Goal: Complete application form: Complete application form

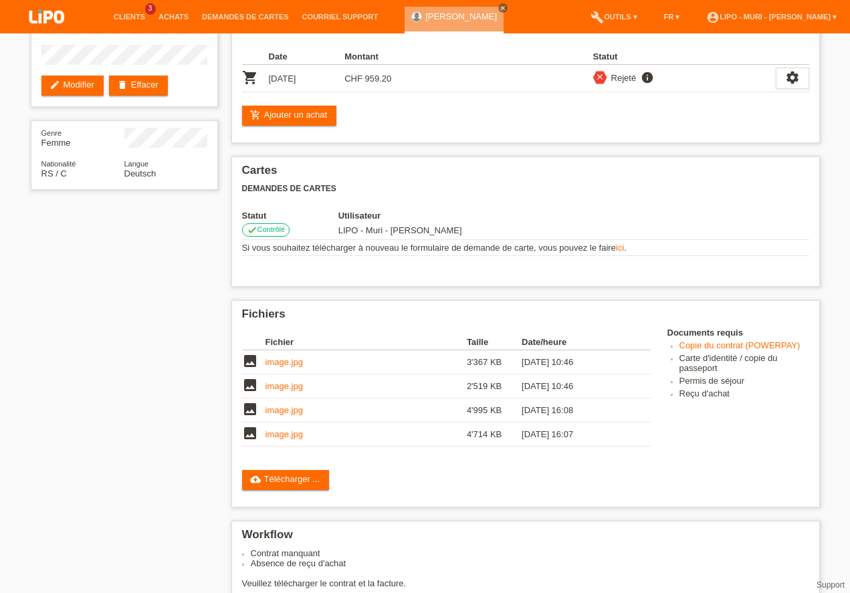
scroll to position [114, 0]
click at [132, 15] on link "Clients" at bounding box center [129, 17] width 45 height 8
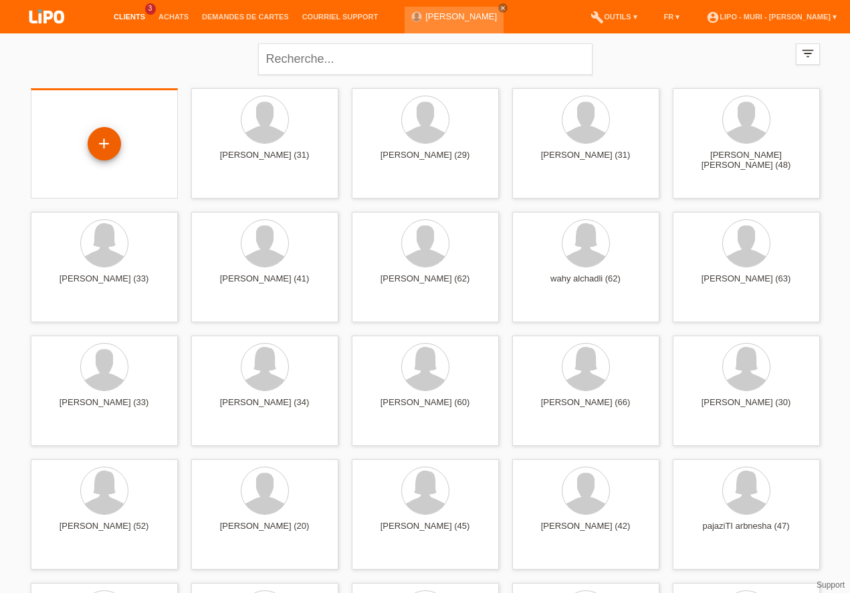
click at [109, 145] on div "+" at bounding box center [104, 143] width 32 height 23
click at [107, 144] on div "+" at bounding box center [104, 143] width 32 height 23
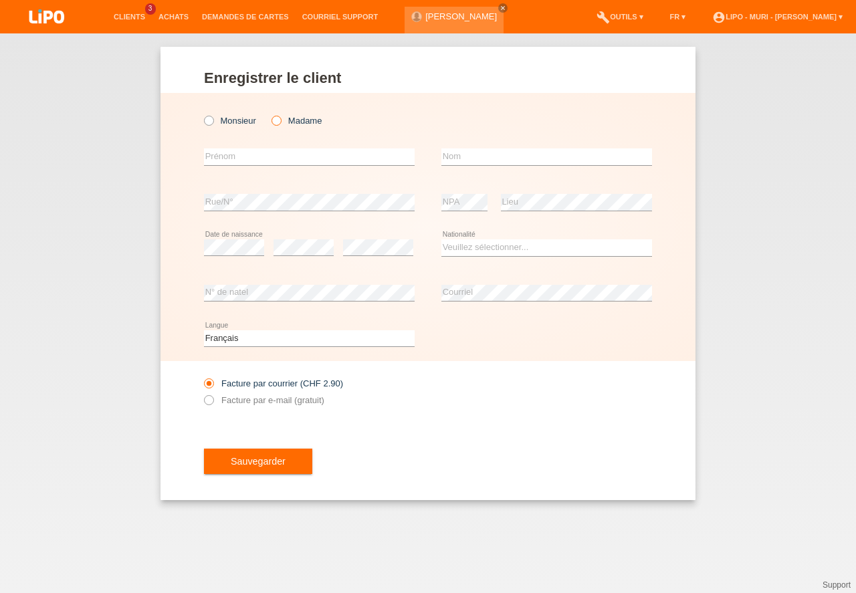
click at [269, 114] on icon at bounding box center [269, 114] width 0 height 0
click at [277, 120] on input "Madame" at bounding box center [275, 120] width 9 height 9
radio input "true"
click at [242, 158] on input "text" at bounding box center [309, 156] width 211 height 17
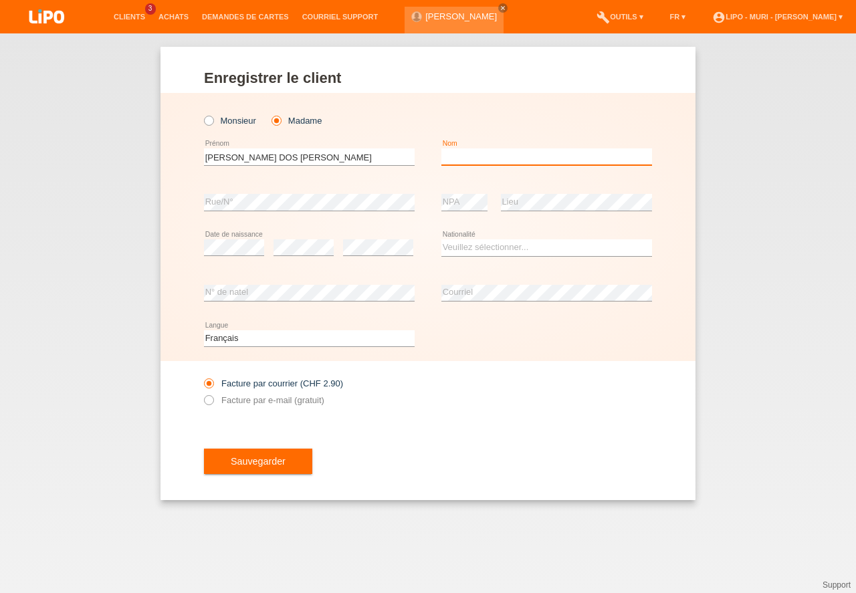
click at [483, 162] on input "text" at bounding box center [546, 156] width 211 height 17
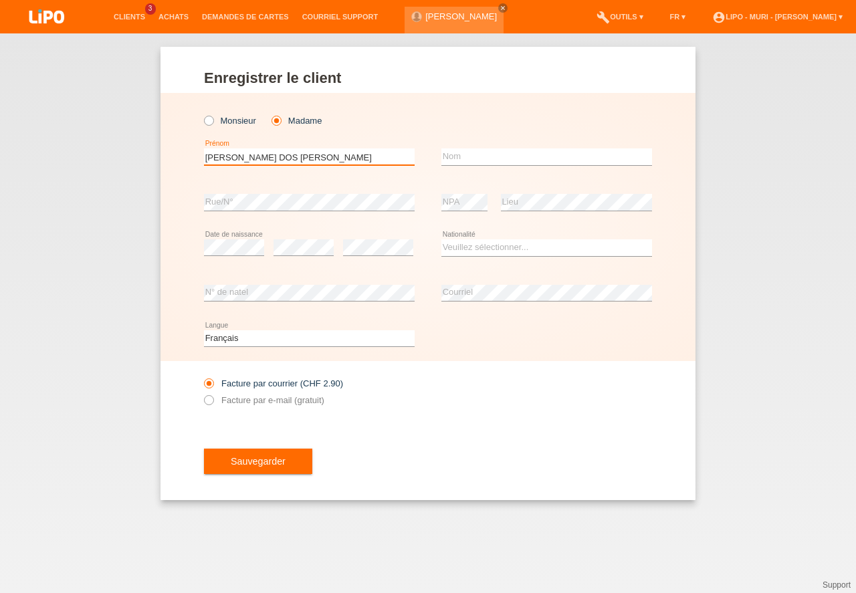
drag, startPoint x: 349, startPoint y: 154, endPoint x: 38, endPoint y: 113, distance: 313.6
click at [204, 148] on input "SOARES DOS SANTOS DA COSTA" at bounding box center [309, 156] width 211 height 17
click at [211, 158] on input "IACA" at bounding box center [309, 156] width 211 height 17
type input "IANCA"
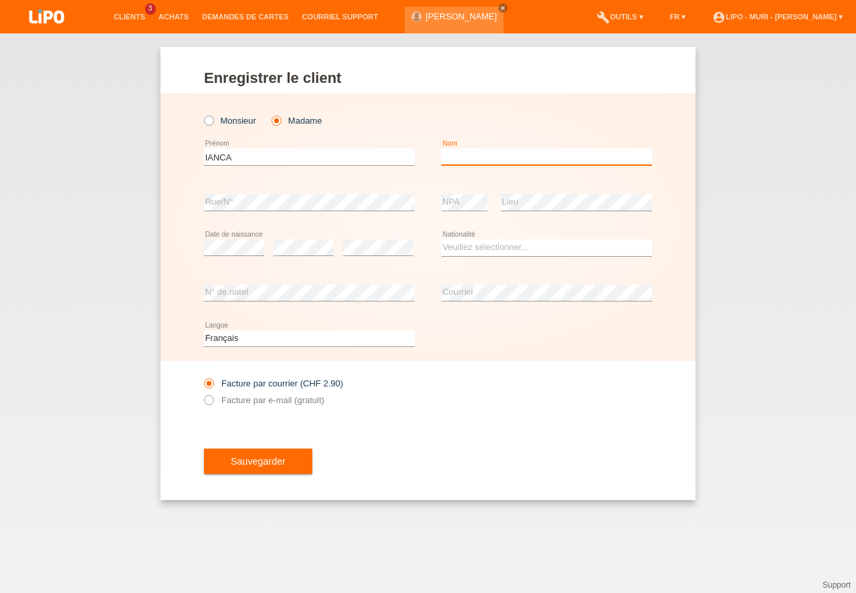
click at [473, 162] on input "text" at bounding box center [546, 156] width 211 height 17
click at [540, 161] on input "SOARES DOS SANTOSDA COSTA" at bounding box center [546, 156] width 211 height 17
type input "SOARES DOS SANTOS DA COSTA"
click at [275, 189] on div "error Rue/N°" at bounding box center [309, 202] width 211 height 45
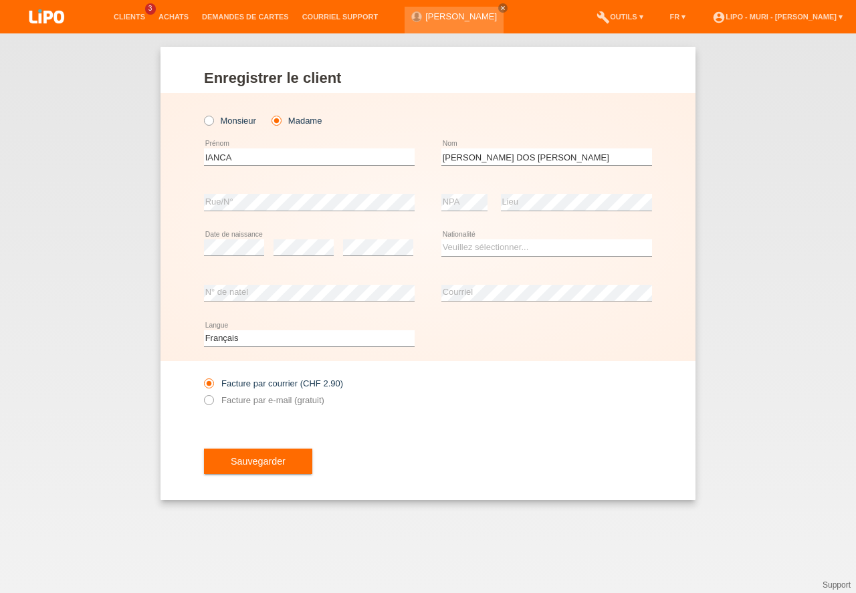
click at [245, 256] on icon at bounding box center [234, 255] width 60 height 1
click at [478, 251] on select "Veuillez sélectionner... Suisse Allemagne Autriche Liechtenstein ------------ A…" at bounding box center [546, 247] width 211 height 16
click at [473, 247] on select "Veuillez sélectionner... Suisse Allemagne Autriche Liechtenstein ------------ A…" at bounding box center [546, 247] width 211 height 16
select select "BR"
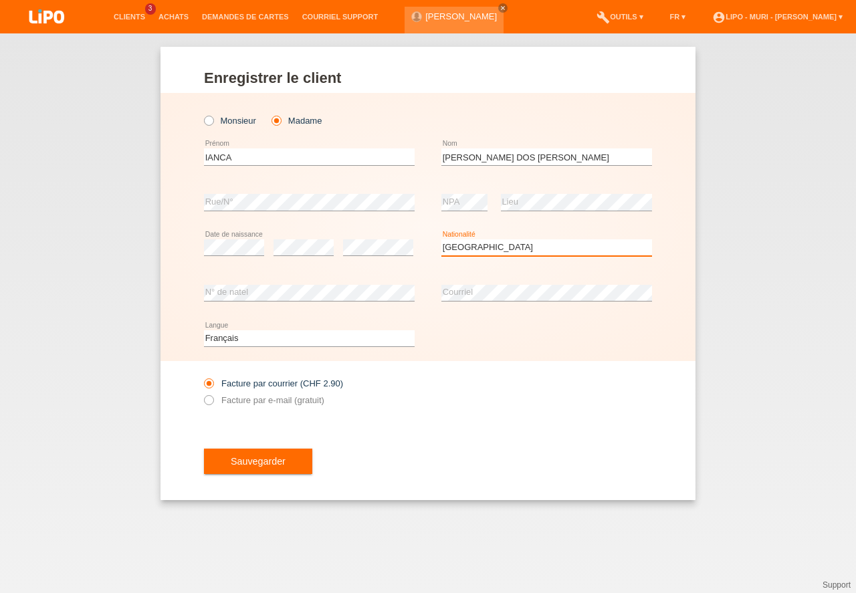
click at [0, 0] on option "Brésil" at bounding box center [0, 0] width 0 height 0
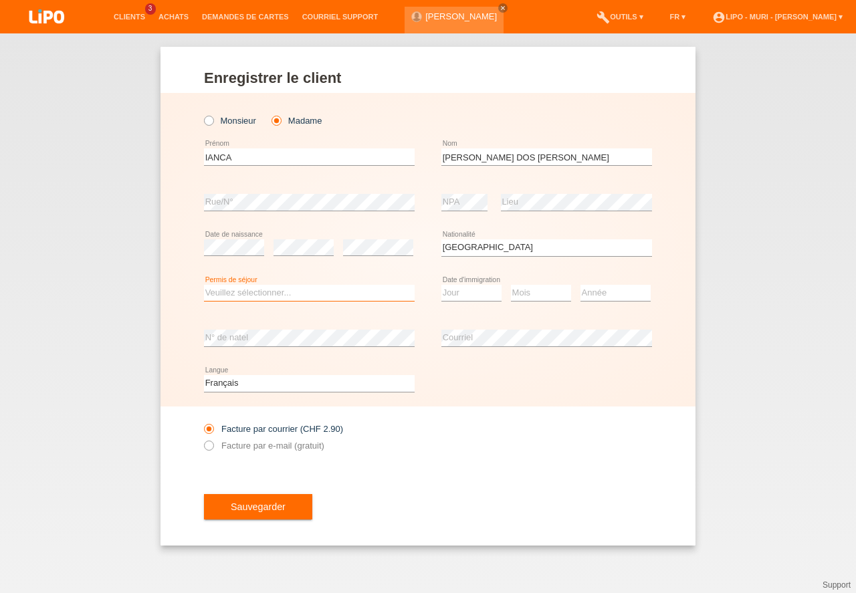
click at [239, 291] on select "Veuillez sélectionner... C B B - Statut de réfugié Autre" at bounding box center [309, 293] width 211 height 16
select select "B"
click at [0, 0] on option "B" at bounding box center [0, 0] width 0 height 0
click at [473, 297] on select "Jour 01 02 03 04 05 06 07 08 09 10 11" at bounding box center [471, 293] width 60 height 16
select select "10"
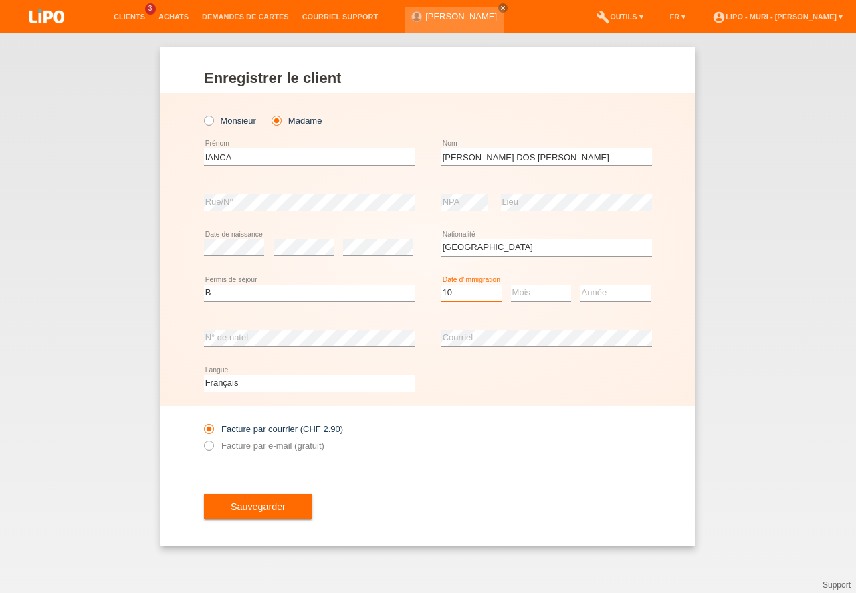
click at [0, 0] on option "10" at bounding box center [0, 0] width 0 height 0
click at [533, 293] on select "Mois 01 02 03 04 05 06 07 08 09 10 11" at bounding box center [541, 293] width 60 height 16
select select "01"
click at [0, 0] on option "01" at bounding box center [0, 0] width 0 height 0
click at [620, 296] on select "Année 2025 2024 2023 2022 2021 2020 2019 2018 2017 2016 2015 2014 2013 2012 201…" at bounding box center [615, 293] width 70 height 16
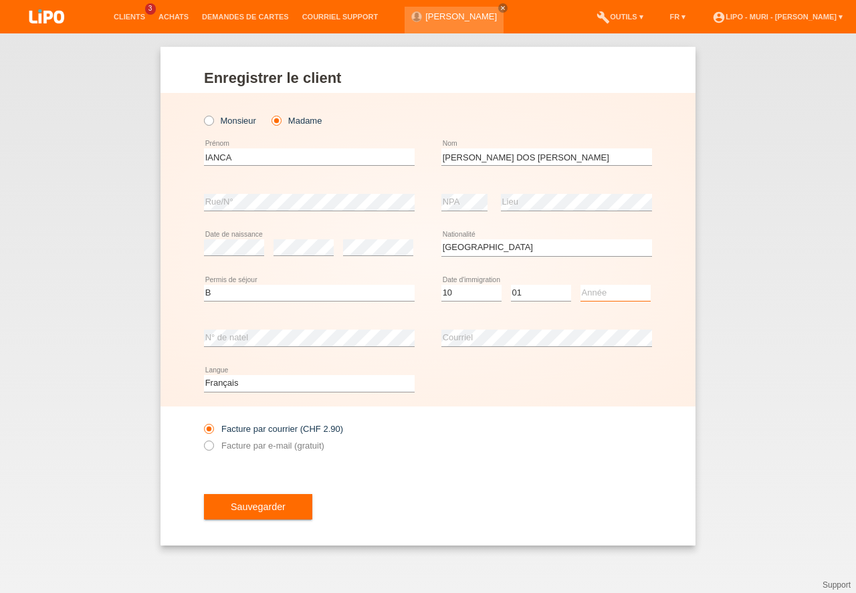
select select "2022"
click at [0, 0] on option "2022" at bounding box center [0, 0] width 0 height 0
click at [261, 511] on button "Sauvegarder" at bounding box center [258, 506] width 108 height 25
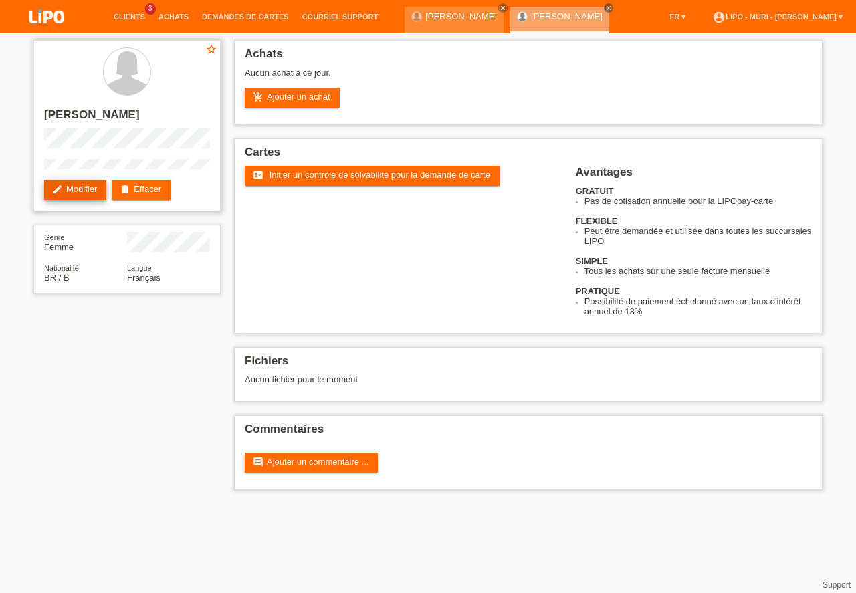
click at [83, 194] on link "edit Modifier" at bounding box center [75, 190] width 62 height 20
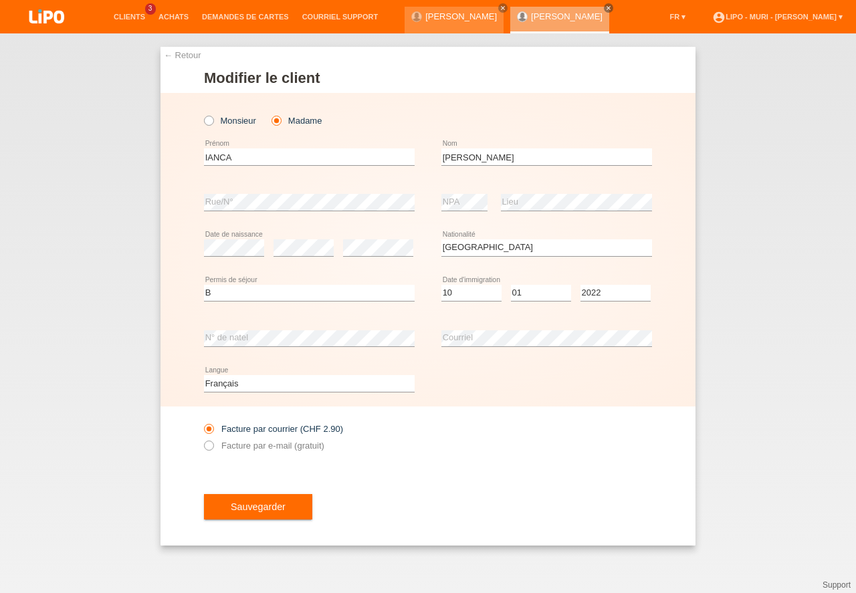
select select "BR"
select select "B"
select select "10"
select select "01"
select select "2022"
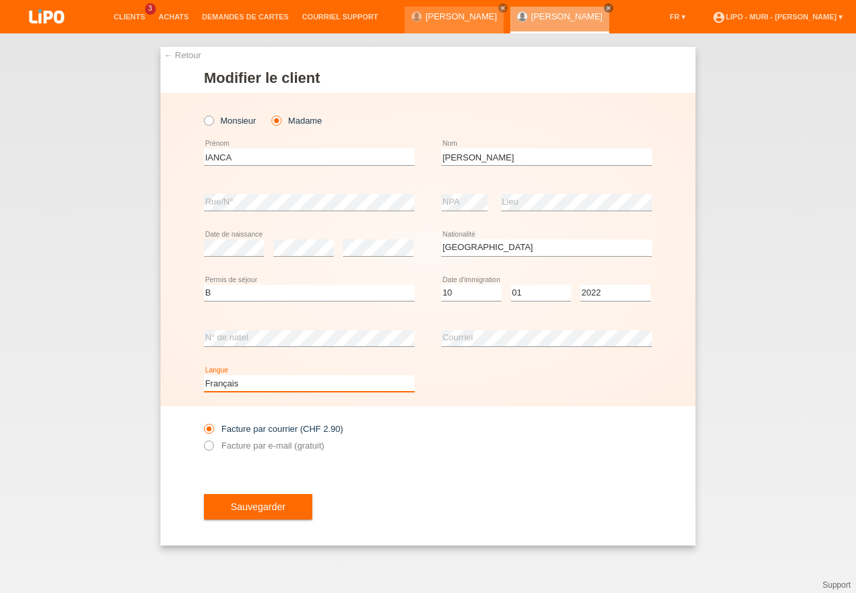
click at [262, 383] on select "Deutsch Français Italiano English" at bounding box center [309, 383] width 211 height 16
click at [258, 388] on select "Deutsch Français Italiano English" at bounding box center [309, 383] width 211 height 16
click at [255, 386] on select "Deutsch Français Italiano English" at bounding box center [309, 383] width 211 height 16
select select "it"
click at [0, 0] on option "Italiano" at bounding box center [0, 0] width 0 height 0
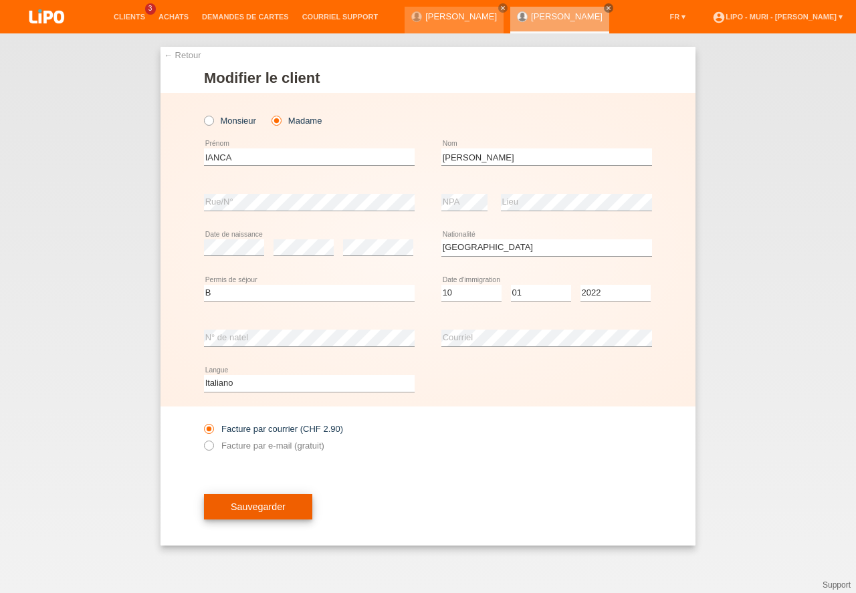
click at [240, 506] on button "Sauvegarder" at bounding box center [258, 506] width 108 height 25
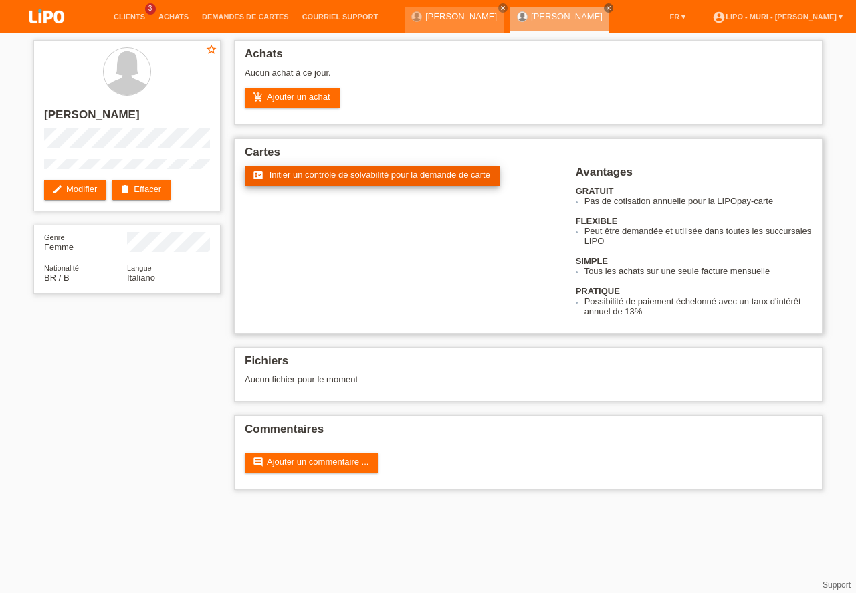
click at [282, 169] on link "fact_check Initier un contrôle de solvabilité pour la demande de carte" at bounding box center [372, 176] width 255 height 20
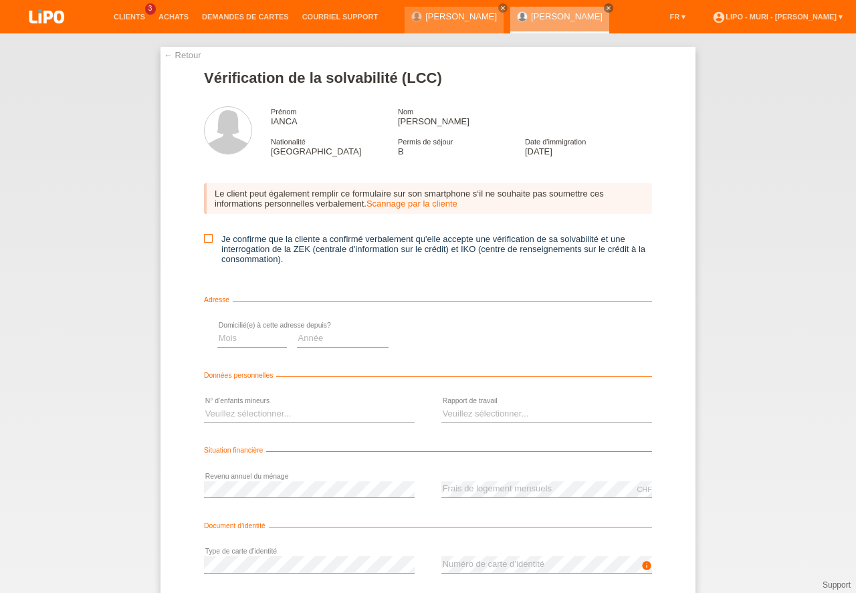
click at [207, 243] on icon at bounding box center [208, 238] width 9 height 9
click at [207, 243] on input "Je confirme que la cliente a confirmé verbalement qu'elle accepte une vérificat…" at bounding box center [208, 238] width 9 height 9
checkbox input "true"
click at [483, 346] on select "Mois 01 02 03 04 05 06 07 08 09 10" at bounding box center [476, 338] width 70 height 16
click at [563, 346] on select "Année 2025 2024 2023 2022 2021 2020 2019 2018 2017 2016 2015 2014 2013 2012 201…" at bounding box center [567, 338] width 92 height 16
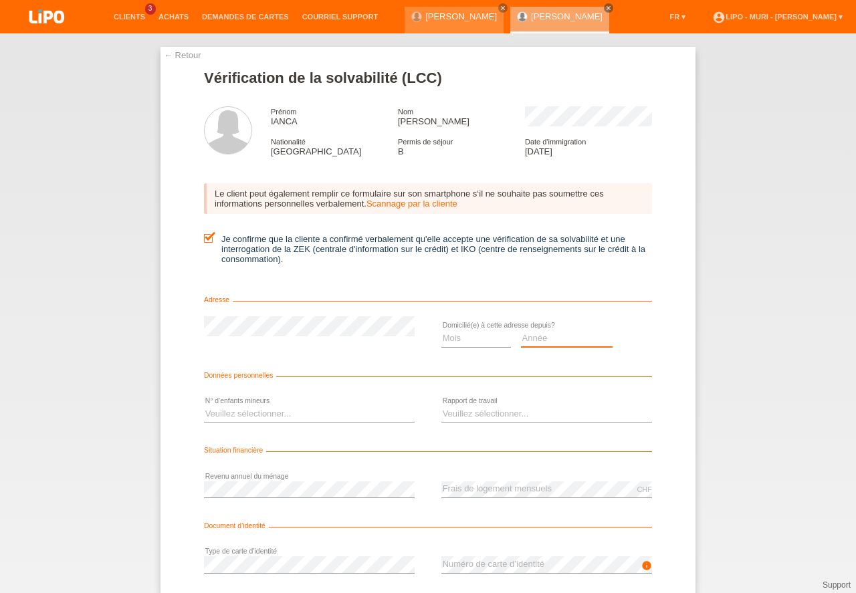
click at [562, 346] on select "Année 2025 2024 2023 2022 2021 2020 2019 2018 2017 2016 2015 2014 2013 2012 201…" at bounding box center [567, 338] width 92 height 16
select select "2024"
click at [0, 0] on option "2024" at bounding box center [0, 0] width 0 height 0
click at [491, 346] on select "Mois 01 02 03 04 05 06 07 08 09 10" at bounding box center [476, 338] width 70 height 16
select select "12"
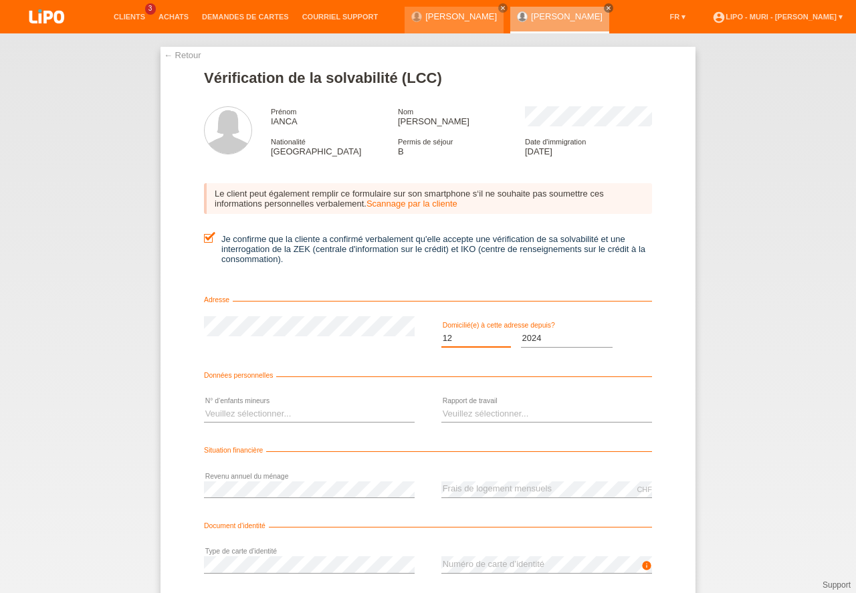
click at [0, 0] on option "12" at bounding box center [0, 0] width 0 height 0
click at [240, 422] on select "Veuillez sélectionner... 0 1 2 3 4 5 6 7 8 9" at bounding box center [309, 414] width 211 height 16
click at [0, 0] on option "Veuillez sélectionner..." at bounding box center [0, 0] width 0 height 0
select select "0"
click at [0, 0] on option "0" at bounding box center [0, 0] width 0 height 0
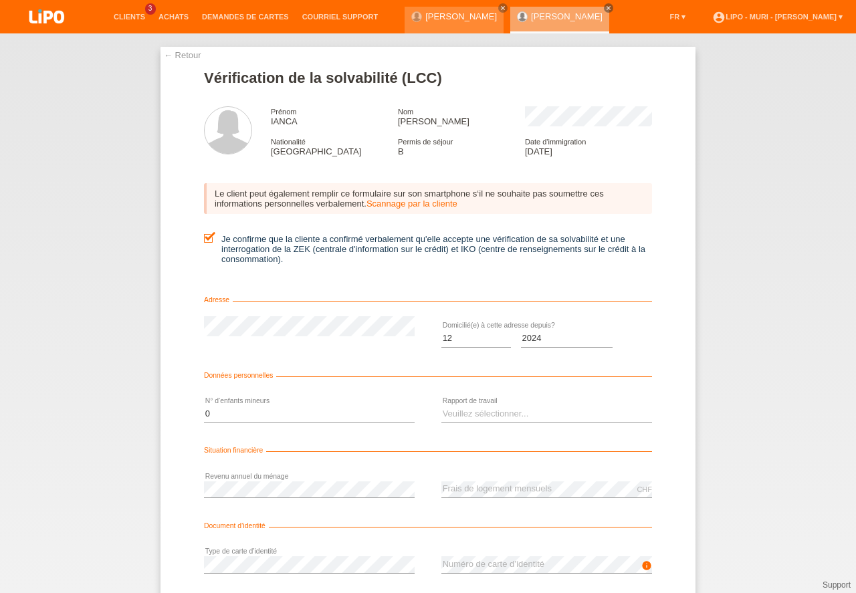
click at [494, 434] on div "Veuillez sélectionner... A durée indéterminée A durée déterminée Apprenti/étudi…" at bounding box center [546, 414] width 211 height 45
drag, startPoint x: 494, startPoint y: 425, endPoint x: 495, endPoint y: 448, distance: 22.7
click at [493, 422] on select "Veuillez sélectionner... A durée indéterminée A durée déterminée Apprenti/étudi…" at bounding box center [546, 414] width 211 height 16
drag, startPoint x: 505, startPoint y: 452, endPoint x: 431, endPoint y: 455, distance: 73.6
select select "UNLIMITED"
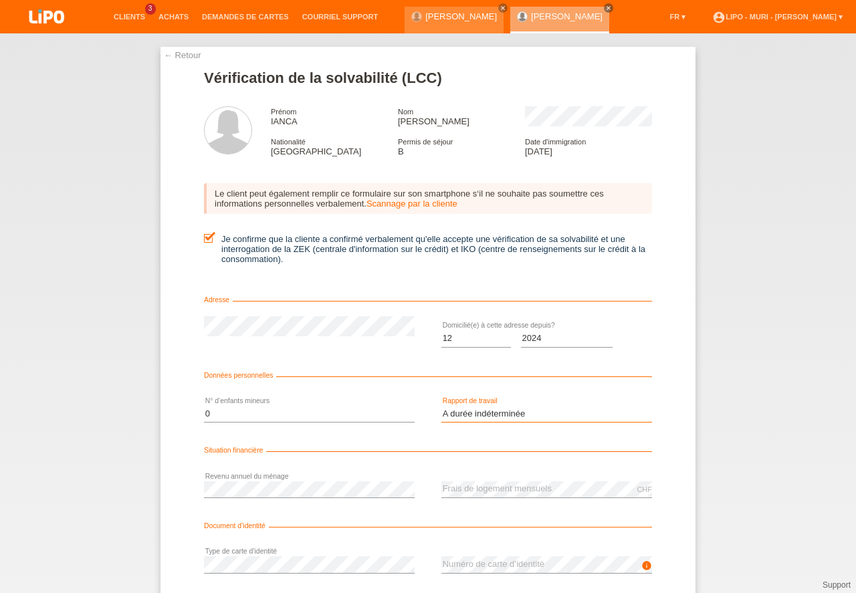
click at [0, 0] on option "A durée indéterminée" at bounding box center [0, 0] width 0 height 0
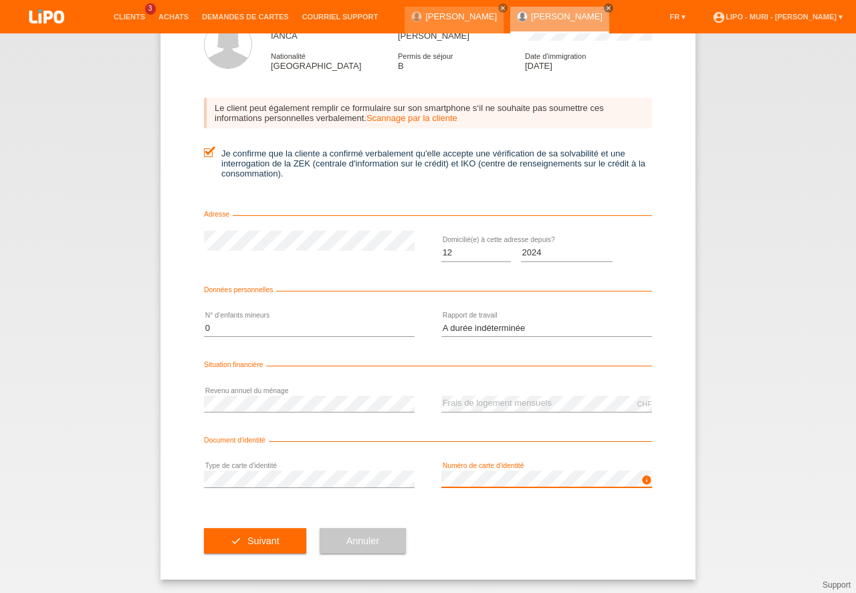
drag, startPoint x: 855, startPoint y: 312, endPoint x: 748, endPoint y: 497, distance: 213.8
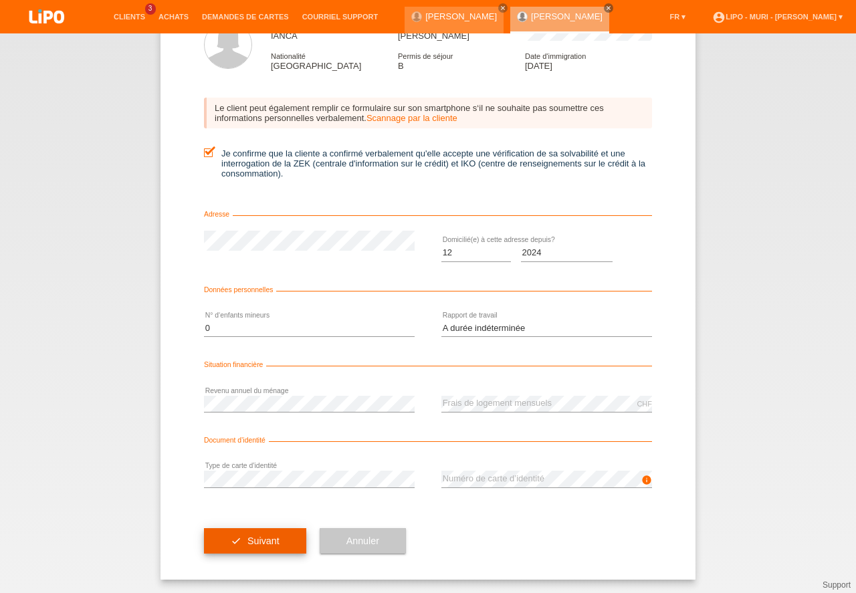
click at [276, 543] on button "check Suivant" at bounding box center [255, 540] width 102 height 25
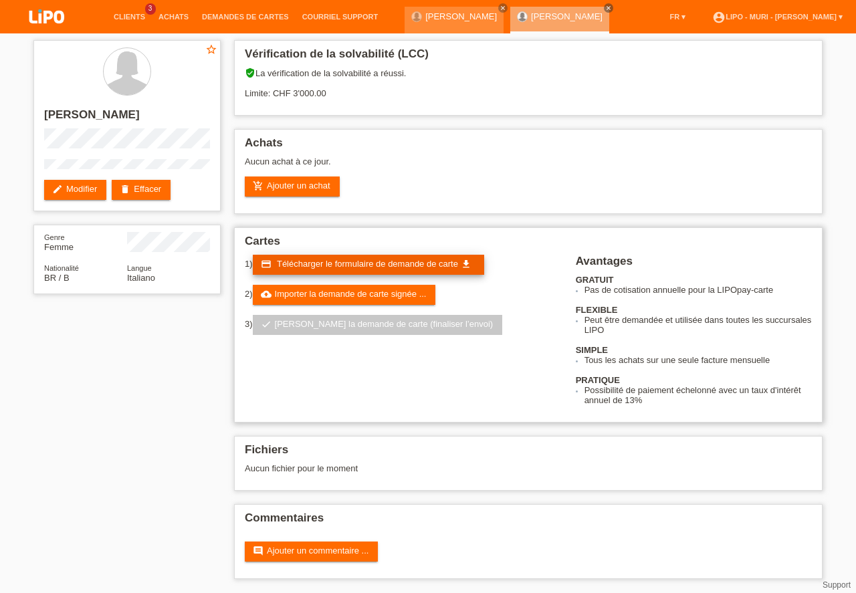
click at [378, 263] on span "Télécharger le formulaire de demande de carte" at bounding box center [367, 264] width 181 height 10
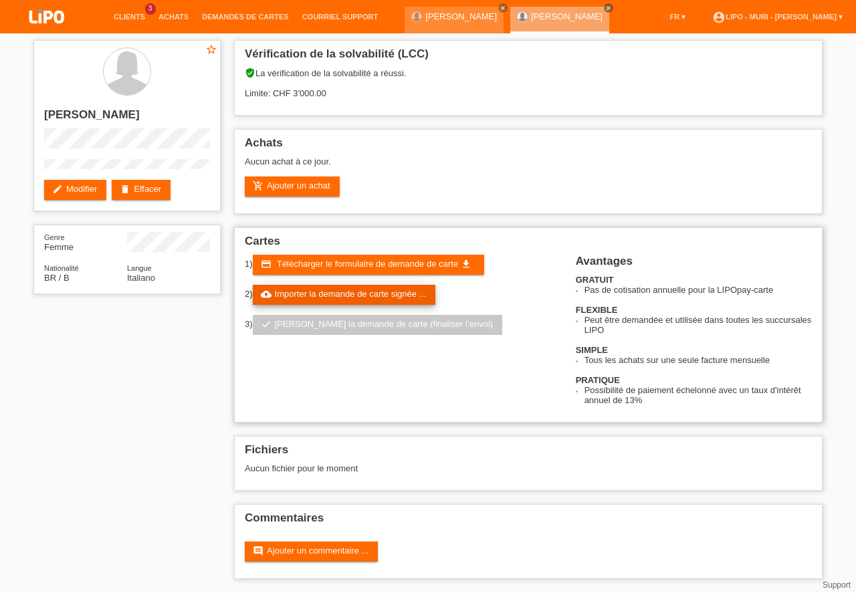
click at [319, 296] on link "cloud_upload Importer la demande de carte signée ..." at bounding box center [344, 295] width 183 height 20
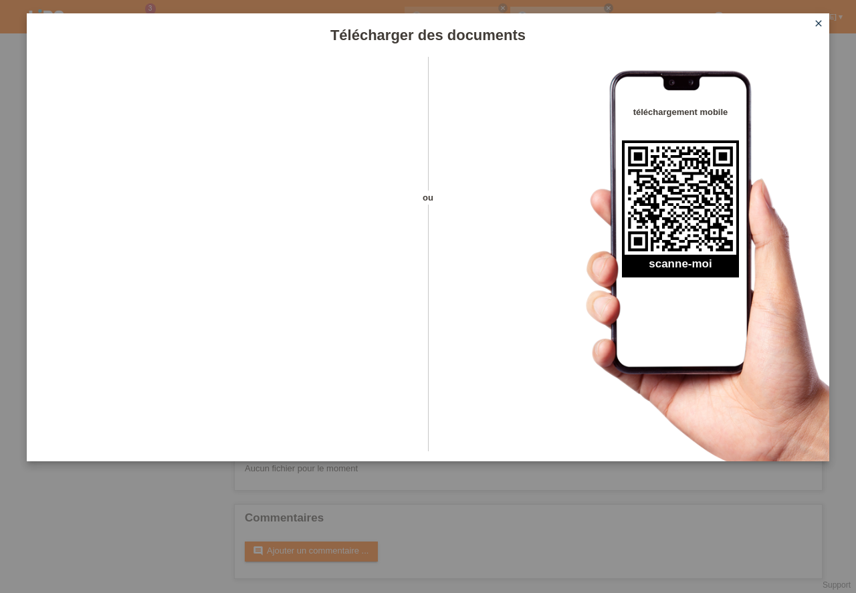
drag, startPoint x: 820, startPoint y: 25, endPoint x: 807, endPoint y: 29, distance: 13.3
click at [819, 25] on icon "close" at bounding box center [818, 23] width 11 height 11
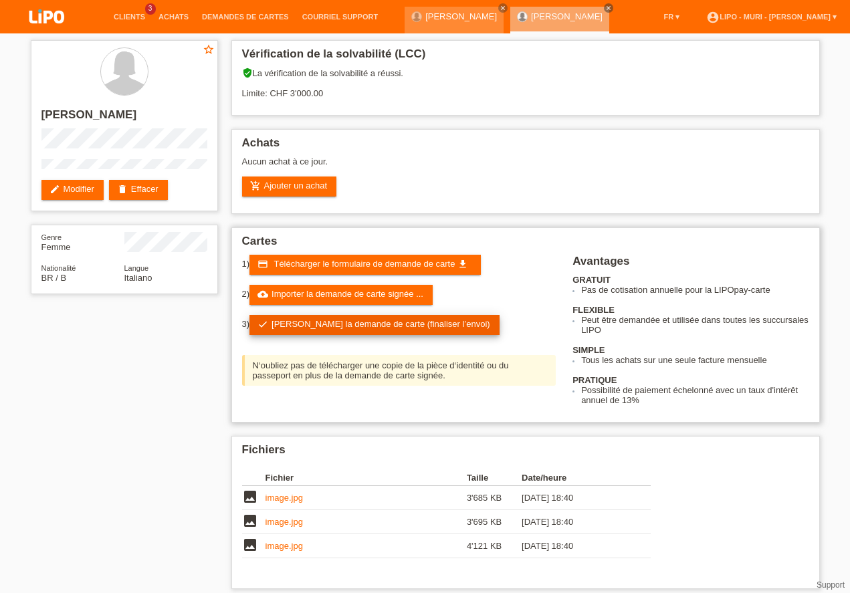
click at [387, 328] on link "check Soumettre la demande de carte (finaliser l’envoi)" at bounding box center [374, 325] width 250 height 20
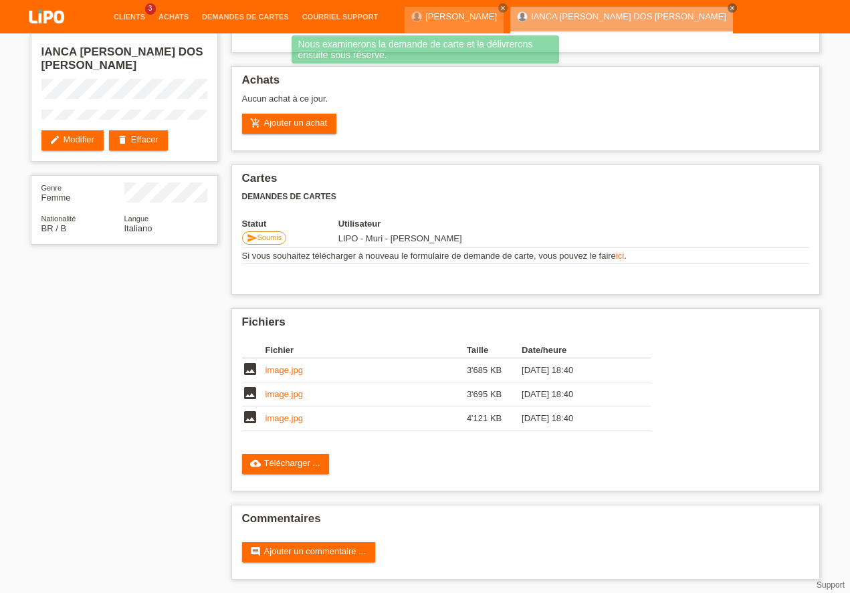
scroll to position [63, 0]
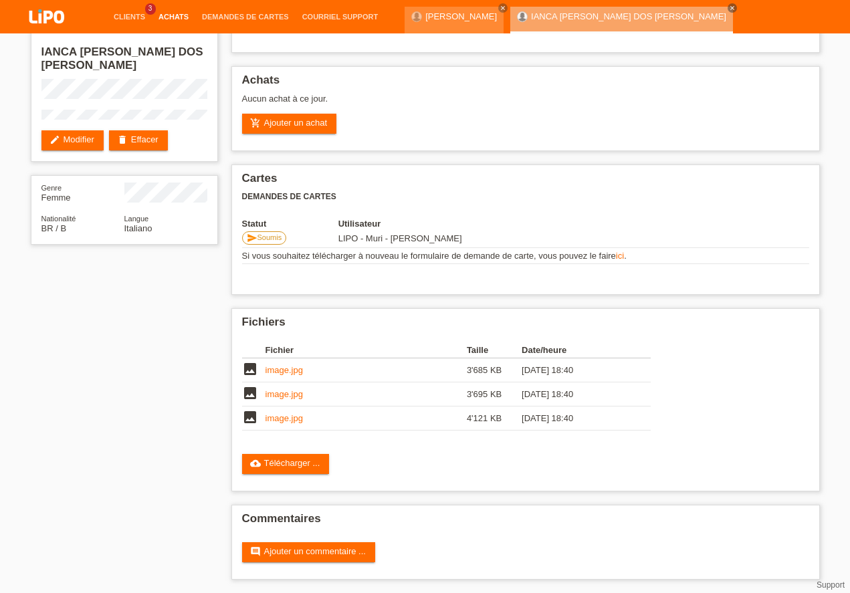
click at [184, 18] on link "Achats" at bounding box center [173, 17] width 43 height 8
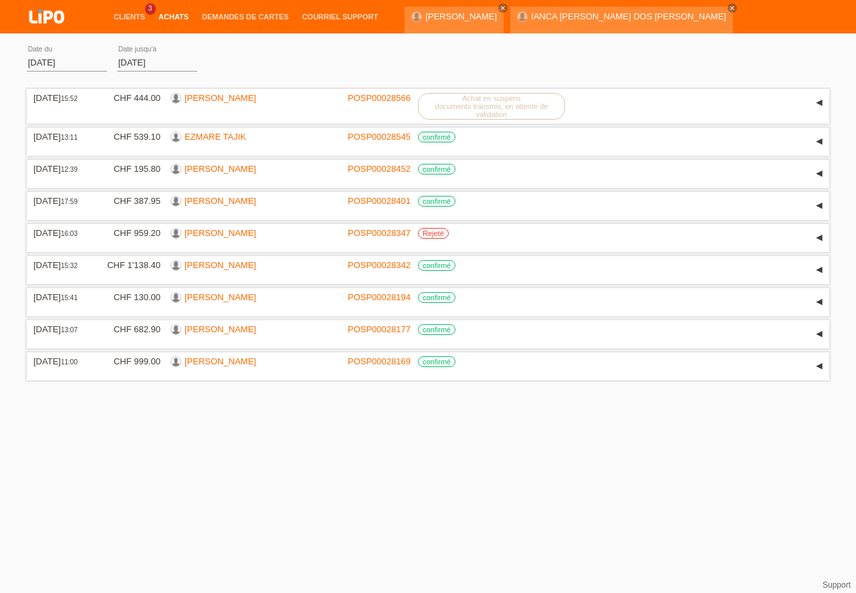
click at [132, 13] on li "Clients 3" at bounding box center [129, 17] width 45 height 34
click at [129, 18] on link "Clients" at bounding box center [129, 17] width 45 height 8
